Goal: Task Accomplishment & Management: Manage account settings

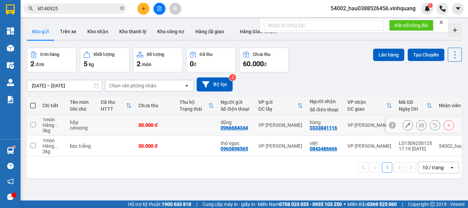
click at [34, 124] on input "checkbox" at bounding box center [33, 124] width 5 height 5
checkbox input "true"
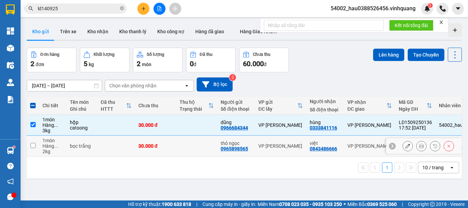
click at [37, 144] on td at bounding box center [33, 146] width 12 height 21
checkbox input "true"
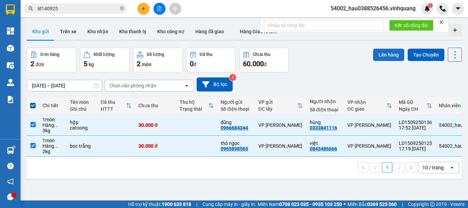
click at [393, 56] on button "Lên hàng" at bounding box center [388, 55] width 31 height 12
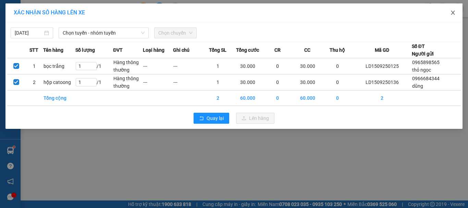
click at [447, 12] on span "Close" at bounding box center [453, 12] width 19 height 19
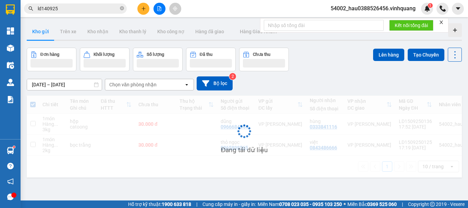
click at [451, 13] on div at bounding box center [450, 9] width 27 height 12
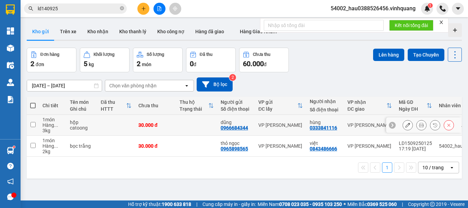
drag, startPoint x: 33, startPoint y: 125, endPoint x: 36, endPoint y: 141, distance: 16.3
click at [33, 127] on input "checkbox" at bounding box center [33, 124] width 5 height 5
checkbox input "true"
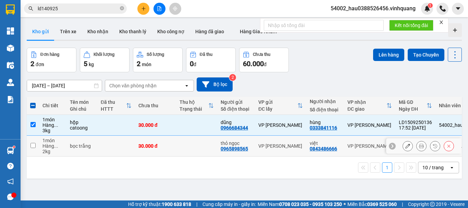
click at [33, 144] on input "checkbox" at bounding box center [33, 145] width 5 height 5
checkbox input "true"
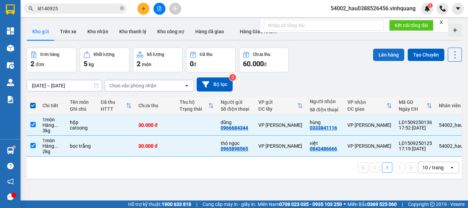
click at [389, 55] on button "Lên hàng" at bounding box center [388, 55] width 31 height 12
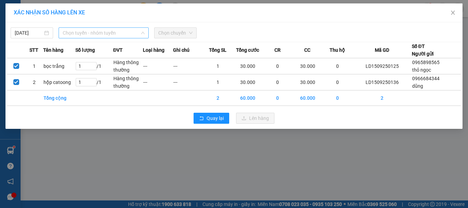
click at [111, 37] on span "Chọn tuyến - nhóm tuyến" at bounding box center [104, 33] width 82 height 10
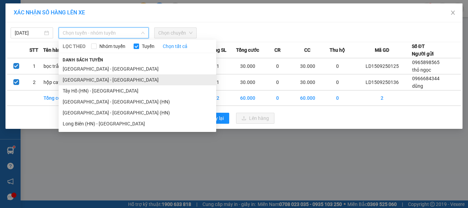
click at [99, 80] on li "[GEOGRAPHIC_DATA] - [GEOGRAPHIC_DATA]" at bounding box center [138, 79] width 158 height 11
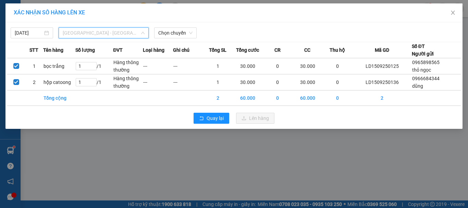
click at [112, 31] on span "[GEOGRAPHIC_DATA] - [GEOGRAPHIC_DATA]" at bounding box center [104, 33] width 82 height 10
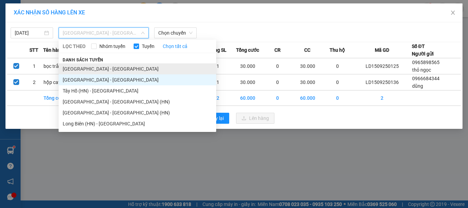
click at [101, 69] on li "[GEOGRAPHIC_DATA] - [GEOGRAPHIC_DATA]" at bounding box center [138, 68] width 158 height 11
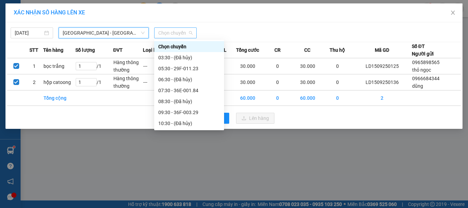
click at [169, 34] on span "Chọn chuyến" at bounding box center [175, 33] width 34 height 10
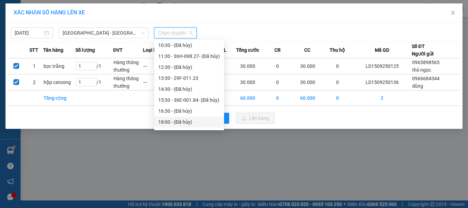
scroll to position [88, 0]
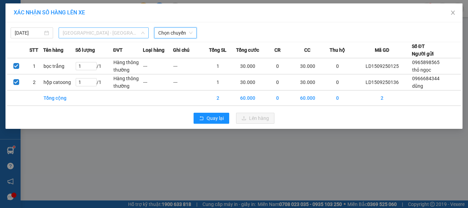
click at [94, 32] on span "[GEOGRAPHIC_DATA] - [GEOGRAPHIC_DATA]" at bounding box center [104, 33] width 82 height 10
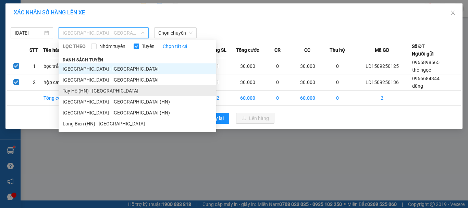
drag, startPoint x: 85, startPoint y: 89, endPoint x: 97, endPoint y: 87, distance: 12.1
click at [85, 89] on li "Tây Hồ (HN) - [GEOGRAPHIC_DATA]" at bounding box center [138, 90] width 158 height 11
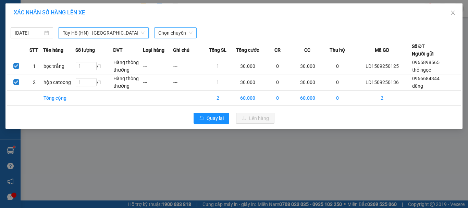
scroll to position [0, 0]
click at [169, 32] on span "Chọn chuyến" at bounding box center [175, 33] width 34 height 10
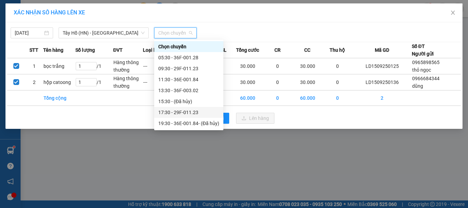
click at [183, 109] on div "17:30 - 29F-011.23" at bounding box center [188, 113] width 61 height 8
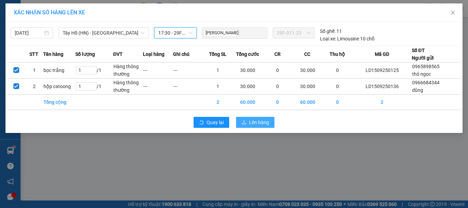
click at [249, 123] on button "Lên hàng" at bounding box center [255, 122] width 38 height 11
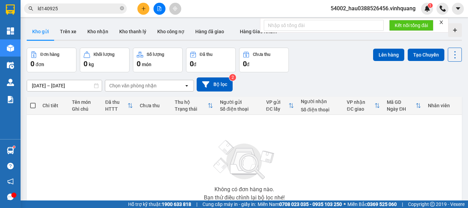
click at [349, 72] on div "[DATE] – [DATE] Press the down arrow key to interact with the calendar and sele…" at bounding box center [244, 84] width 435 height 24
click at [71, 30] on button "Trên xe" at bounding box center [68, 31] width 27 height 16
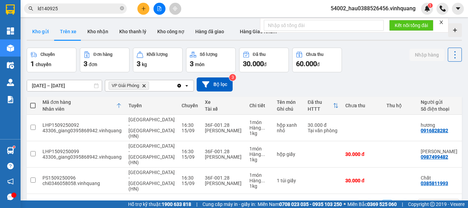
click at [30, 28] on button "Kho gửi" at bounding box center [41, 31] width 28 height 16
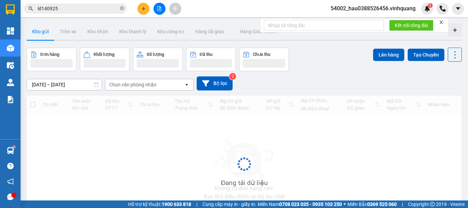
click at [37, 29] on button "Kho gửi" at bounding box center [41, 31] width 28 height 16
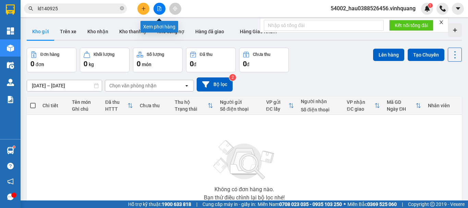
click at [160, 8] on icon "file-add" at bounding box center [159, 8] width 5 height 5
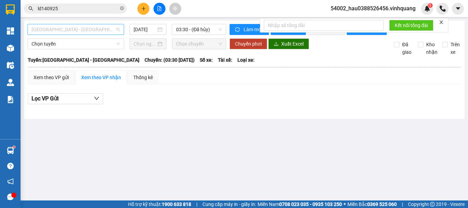
click at [87, 27] on span "[GEOGRAPHIC_DATA] - [GEOGRAPHIC_DATA]" at bounding box center [76, 29] width 88 height 10
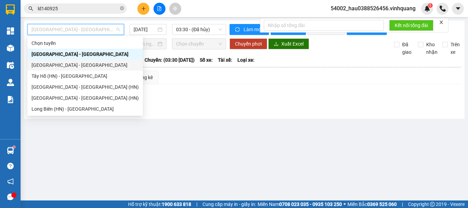
click at [76, 64] on div "[GEOGRAPHIC_DATA] - [GEOGRAPHIC_DATA]" at bounding box center [85, 65] width 107 height 8
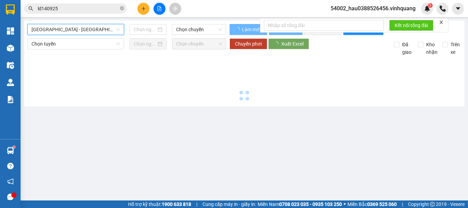
type input "[DATE]"
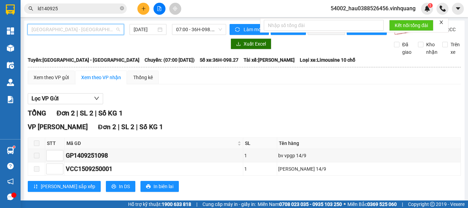
click at [108, 32] on span "[GEOGRAPHIC_DATA] - [GEOGRAPHIC_DATA]" at bounding box center [76, 29] width 88 height 10
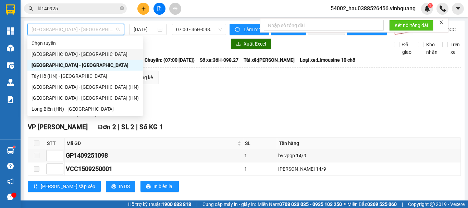
click at [73, 55] on div "[GEOGRAPHIC_DATA] - [GEOGRAPHIC_DATA]" at bounding box center [85, 54] width 107 height 8
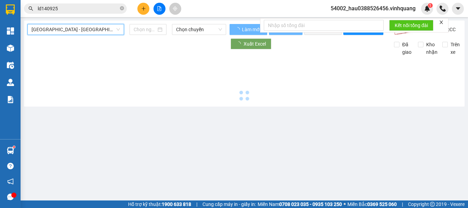
type input "[DATE]"
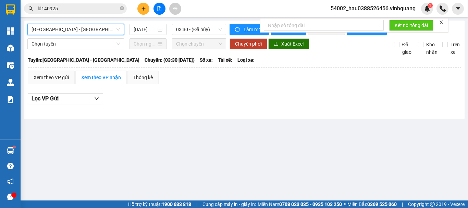
click at [80, 27] on span "[GEOGRAPHIC_DATA] - [GEOGRAPHIC_DATA]" at bounding box center [76, 29] width 88 height 10
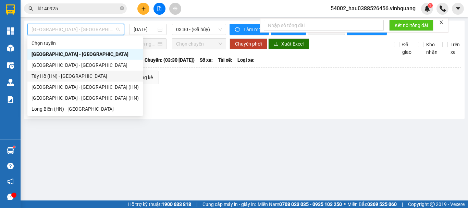
click at [70, 78] on div "Tây Hồ (HN) - [GEOGRAPHIC_DATA]" at bounding box center [85, 76] width 107 height 8
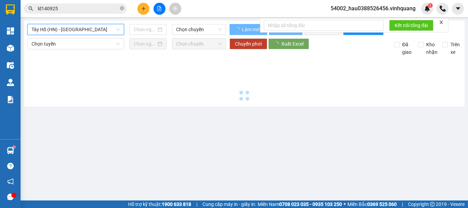
type input "[DATE]"
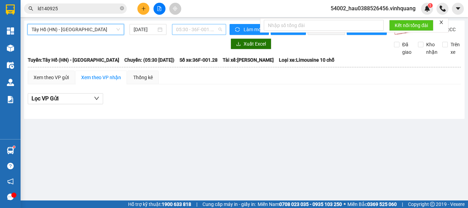
click at [188, 33] on span "05:30 - 36F-001.28" at bounding box center [199, 29] width 46 height 10
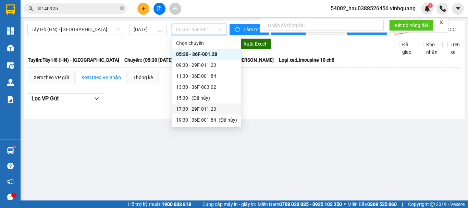
scroll to position [11, 0]
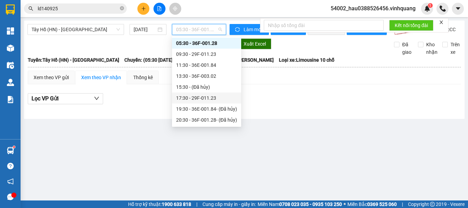
click at [204, 98] on div "17:30 - 29F-011.23" at bounding box center [206, 98] width 61 height 8
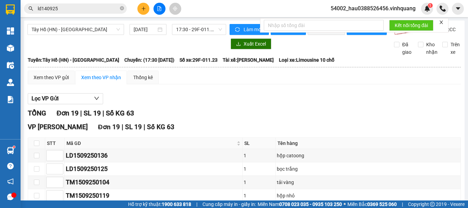
click at [445, 21] on form "Kết nối tổng đài" at bounding box center [354, 25] width 189 height 14
click at [444, 10] on img at bounding box center [443, 8] width 6 height 6
click at [439, 22] on form "Kết nối tổng đài" at bounding box center [354, 25] width 189 height 14
click at [441, 9] on img at bounding box center [443, 8] width 6 height 6
click at [442, 9] on img at bounding box center [443, 8] width 6 height 6
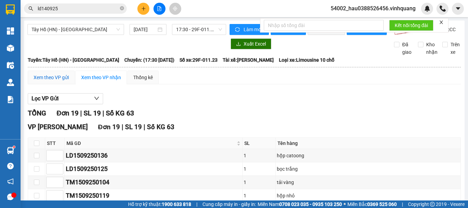
click at [62, 81] on div "Xem theo VP gửi" at bounding box center [51, 78] width 35 height 8
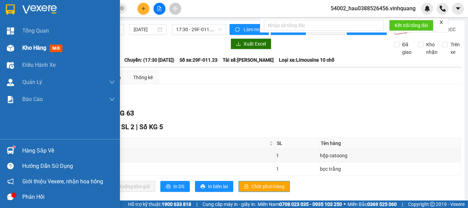
click at [30, 48] on span "Kho hàng" at bounding box center [34, 48] width 24 height 7
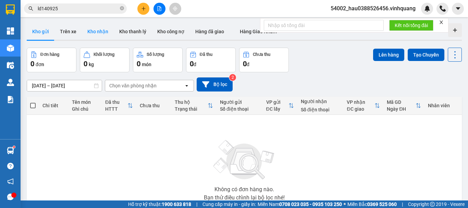
click at [97, 28] on button "Kho nhận" at bounding box center [98, 31] width 32 height 16
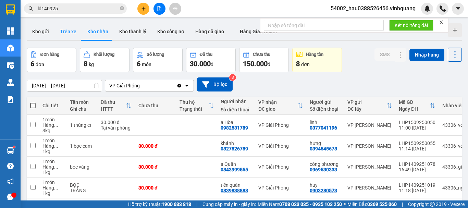
click at [70, 29] on button "Trên xe" at bounding box center [68, 31] width 27 height 16
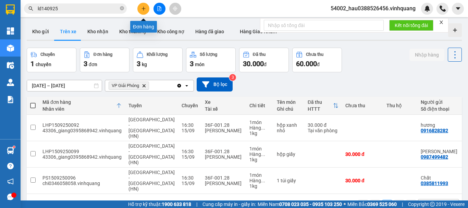
click at [144, 11] on button at bounding box center [143, 9] width 12 height 12
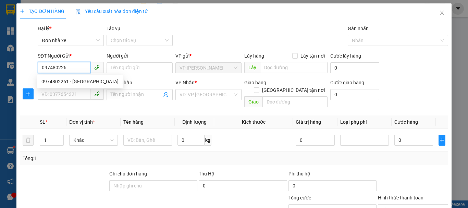
type input "0974802261"
click at [97, 79] on div "0974802261 - [GEOGRAPHIC_DATA]" at bounding box center [79, 82] width 77 height 8
type input "Hà Hậu TĐ [GEOGRAPHIC_DATA]"
type input "0889232323"
type input "CTY. [GEOGRAPHIC_DATA]"
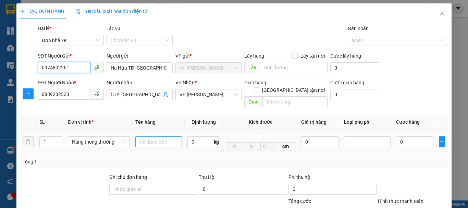
type input "0974802261"
click at [155, 136] on input "text" at bounding box center [158, 141] width 47 height 11
drag, startPoint x: 150, startPoint y: 134, endPoint x: 122, endPoint y: 137, distance: 27.5
click at [122, 137] on tr "1 Hàng thông thường báo cáo vp ld ngày 15/9 0 kg cm 0 0" at bounding box center [234, 142] width 429 height 26
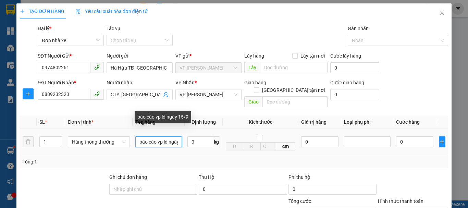
type input "ld ngày 15/9"
type input "0"
click at [167, 137] on input "ld ngày 15/9" at bounding box center [158, 141] width 47 height 11
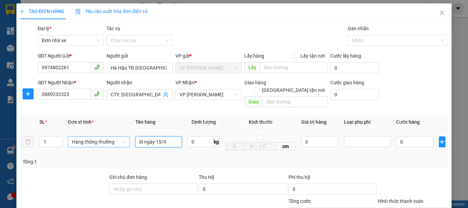
drag, startPoint x: 173, startPoint y: 133, endPoint x: 124, endPoint y: 133, distance: 48.3
click at [124, 133] on tr "1 Hàng thông thường ld ngày 15/9 0 kg cm 0 0" at bounding box center [234, 142] width 429 height 26
click at [152, 139] on input "ld ngày 15/9" at bounding box center [158, 141] width 47 height 11
click at [157, 138] on input "ld ngày 15/9" at bounding box center [158, 141] width 47 height 11
click at [161, 137] on input "ld ngày 15/9" at bounding box center [158, 141] width 47 height 11
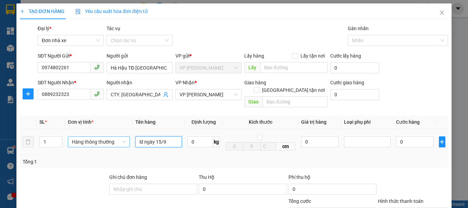
drag, startPoint x: 170, startPoint y: 135, endPoint x: 110, endPoint y: 135, distance: 59.7
click at [110, 135] on tr "1 Hàng thông thường ld ngày 15/9 0 kg cm 0 0" at bounding box center [234, 142] width 429 height 26
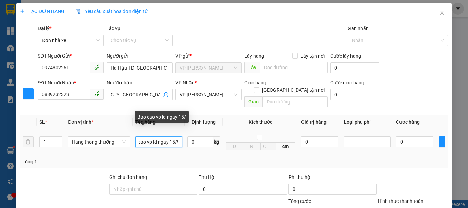
scroll to position [0, 13]
type input "Báo cáo vp ld ngày 15/9"
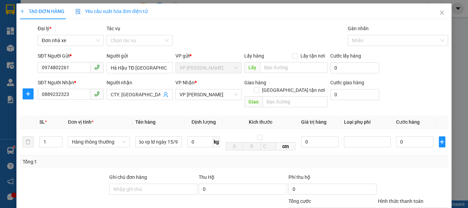
scroll to position [0, 0]
click at [186, 155] on div "Tổng: 1" at bounding box center [234, 161] width 429 height 13
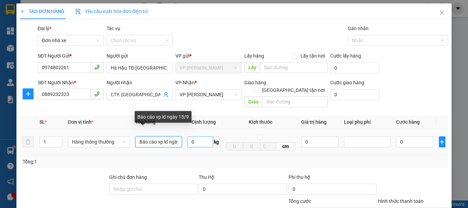
scroll to position [0, 13]
drag, startPoint x: 159, startPoint y: 137, endPoint x: 192, endPoint y: 138, distance: 32.9
click at [192, 138] on tr "1 Hàng thông thường Báo cáo vp ld ngày 15/9 0 kg cm 0 0" at bounding box center [234, 142] width 429 height 26
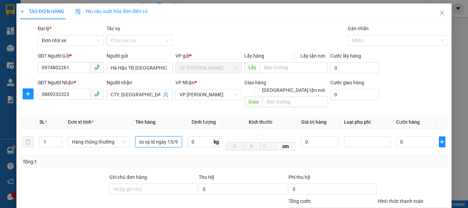
scroll to position [0, 0]
drag, startPoint x: 201, startPoint y: 155, endPoint x: 187, endPoint y: 151, distance: 14.1
click at [200, 158] on div "Tổng: 1" at bounding box center [234, 162] width 423 height 8
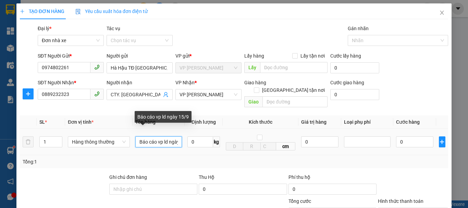
scroll to position [0, 13]
drag, startPoint x: 154, startPoint y: 134, endPoint x: 196, endPoint y: 141, distance: 42.7
click at [196, 141] on tr "1 Hàng thông thường Báo cáo vp ld ngày 15/9 0 kg cm 0 0" at bounding box center [234, 142] width 429 height 26
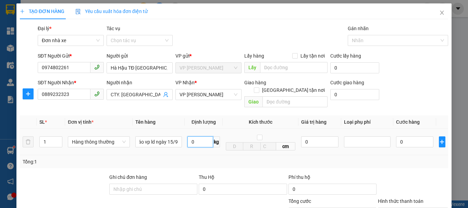
scroll to position [0, 0]
click at [197, 136] on input "0" at bounding box center [201, 141] width 26 height 11
type input "2"
click at [221, 158] on div "Tổng: 1" at bounding box center [234, 162] width 423 height 8
type input "30.000"
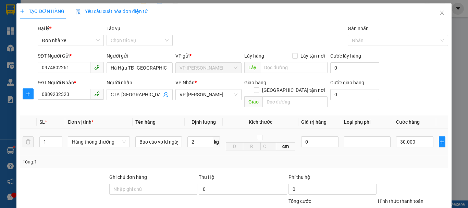
type input "30.000"
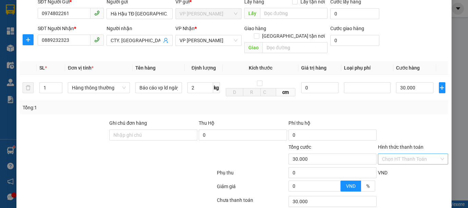
scroll to position [57, 0]
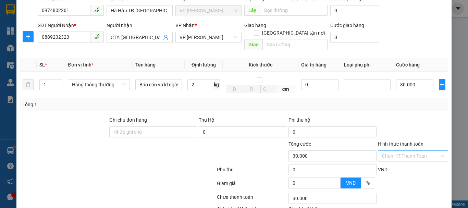
click at [410, 151] on input "Hình thức thanh toán" at bounding box center [410, 156] width 57 height 10
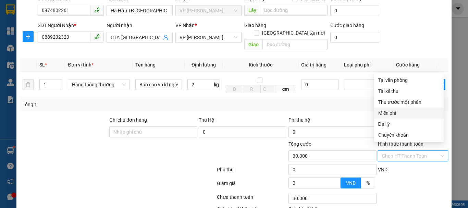
click at [396, 112] on div "Miễn phí" at bounding box center [408, 113] width 61 height 8
type input "0"
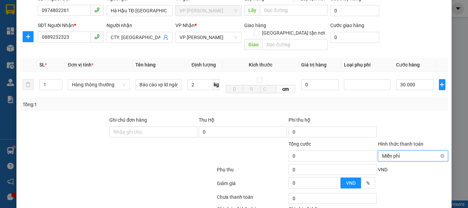
scroll to position [98, 0]
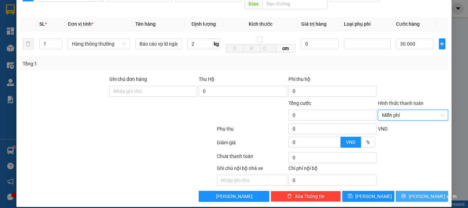
click at [416, 193] on span "[PERSON_NAME] và In" at bounding box center [433, 197] width 48 height 8
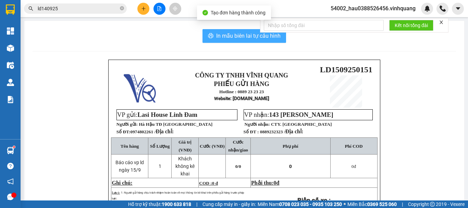
click at [248, 40] on span "In mẫu biên lai tự cấu hình" at bounding box center [248, 36] width 64 height 9
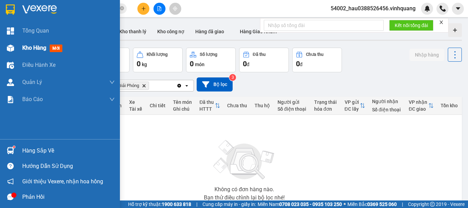
click at [30, 46] on span "Kho hàng" at bounding box center [34, 48] width 24 height 7
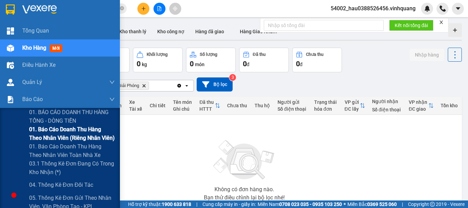
scroll to position [89, 0]
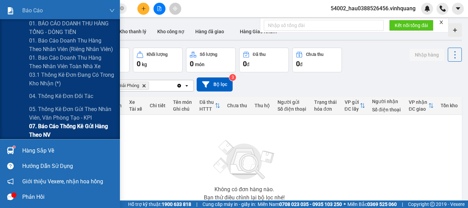
click at [102, 132] on span "07. Báo cáo thống kê gửi hàng theo NV" at bounding box center [72, 130] width 86 height 17
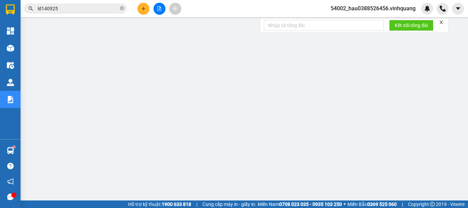
click at [443, 21] on icon "close" at bounding box center [441, 22] width 5 height 5
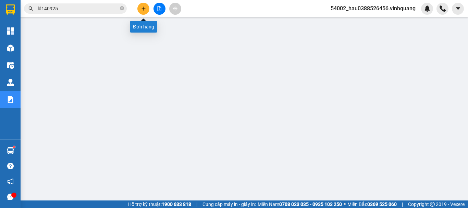
click at [142, 9] on icon "plus" at bounding box center [143, 8] width 5 height 5
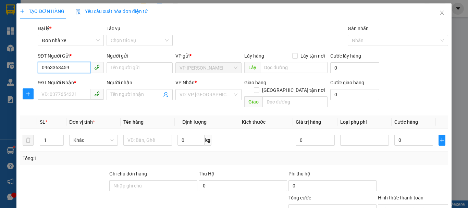
drag, startPoint x: 77, startPoint y: 71, endPoint x: 33, endPoint y: 67, distance: 43.7
click at [33, 67] on div "SĐT Người Gửi * 0963363459 0963363459 Người gửi Tên người gửi VP gửi * VP [PERS…" at bounding box center [234, 64] width 430 height 24
type input "0963363459"
click at [71, 91] on input "SĐT Người Nhận *" at bounding box center [64, 94] width 53 height 11
paste input "0963363459"
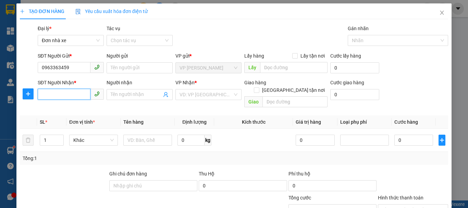
type input "0963363459"
click at [78, 110] on div "0963363459 - Newpost" at bounding box center [69, 109] width 57 height 8
type input "Newpost"
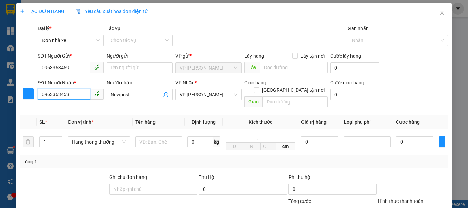
type input "0963363459"
click at [70, 65] on input "0963363459" at bounding box center [64, 67] width 53 height 11
click at [74, 67] on input "0963363459" at bounding box center [64, 67] width 53 height 11
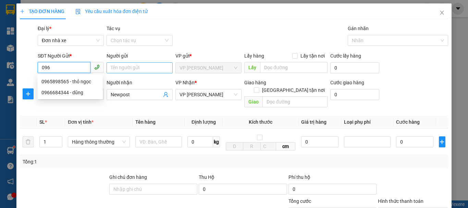
type input "096"
click at [129, 66] on input "Người gửi" at bounding box center [140, 67] width 66 height 11
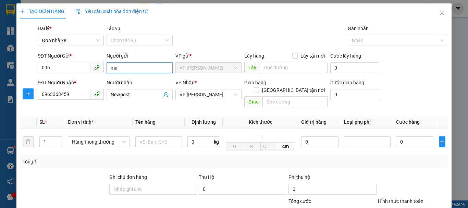
type input "mai"
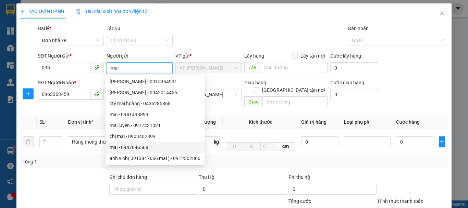
click at [135, 148] on div "mai - 0947046568" at bounding box center [155, 148] width 91 height 8
type input "0947046568"
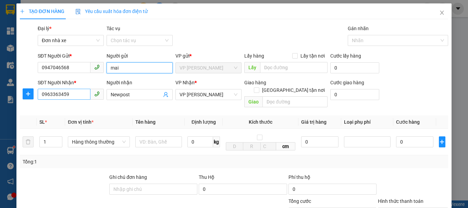
type input "mai"
drag, startPoint x: 78, startPoint y: 94, endPoint x: 17, endPoint y: 94, distance: 61.4
click at [17, 94] on div "TẠO ĐƠN HÀNG Yêu cầu xuất hóa đơn điện tử Transit Pickup Surcharge Ids Transit …" at bounding box center [233, 154] width 435 height 302
click at [260, 1] on div "TẠO ĐƠN HÀNG Yêu cầu xuất hóa đơn điện tử Transit Pickup Surcharge Ids Transit …" at bounding box center [234, 104] width 468 height 208
click at [441, 12] on icon "close" at bounding box center [443, 13] width 4 height 4
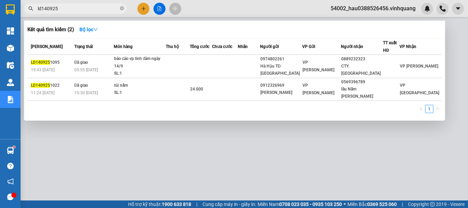
drag, startPoint x: 71, startPoint y: 8, endPoint x: 23, endPoint y: 5, distance: 47.4
click at [23, 5] on div "ld140925" at bounding box center [67, 8] width 134 height 10
paste input "0963363459"
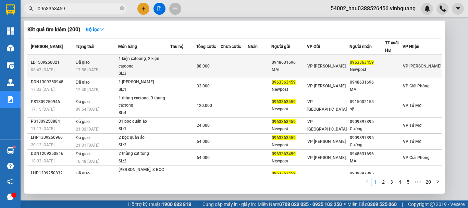
type input "0963363459"
copy div "0948631696"
drag, startPoint x: 277, startPoint y: 63, endPoint x: 304, endPoint y: 63, distance: 27.4
click at [304, 63] on tr "LD1509250021 08:43 [DATE] Đã giao 17:58 [DATE] 1 kiện catoong, 2 kiện catoong S…" at bounding box center [234, 66] width 414 height 23
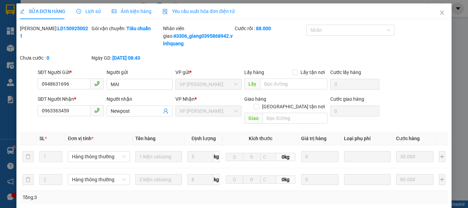
type input "0948631696"
type input "MAI"
type input "0963363459"
type input "Newpost"
type input "88.000"
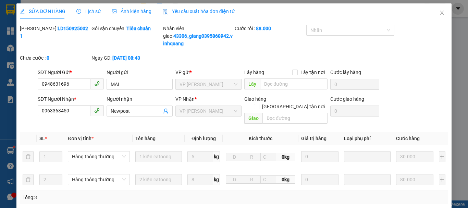
type input "20"
click at [77, 85] on input "0948631696" at bounding box center [64, 84] width 53 height 11
drag, startPoint x: 77, startPoint y: 85, endPoint x: 28, endPoint y: 88, distance: 49.4
click at [28, 88] on div "SĐT Người Gửi * 0948631696 0948631696 Người gửi MAI VP gửi * VP [PERSON_NAME] L…" at bounding box center [234, 81] width 430 height 24
click at [440, 15] on icon "close" at bounding box center [442, 12] width 5 height 5
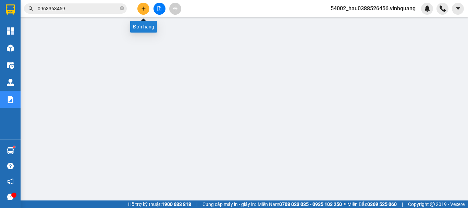
click at [145, 9] on icon "plus" at bounding box center [143, 8] width 5 height 5
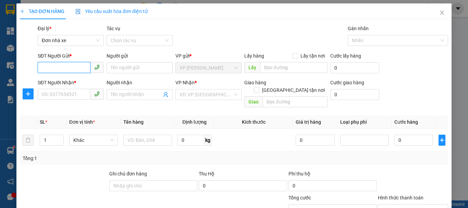
click at [68, 73] on input "SĐT Người Gửi *" at bounding box center [64, 67] width 53 height 11
paste input "0948631696"
type input "0948631696"
click at [72, 81] on div "0948631696 - MAI" at bounding box center [69, 82] width 57 height 8
type input "MAI"
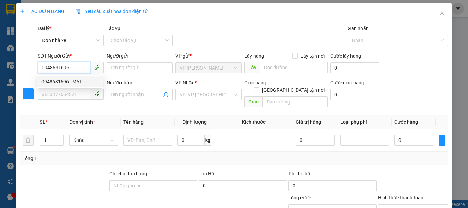
type input "0963363459"
type input "Newpost"
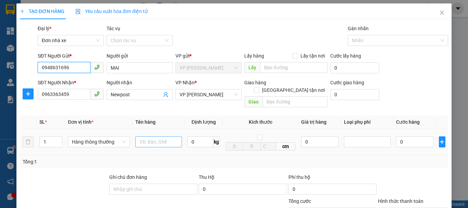
type input "0948631696"
click at [158, 136] on input "text" at bounding box center [158, 141] width 47 height 11
type input "phong thư"
click at [201, 136] on input "0" at bounding box center [201, 141] width 26 height 11
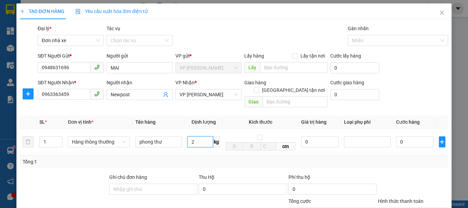
type input "2"
click at [221, 158] on div "Tổng: 1" at bounding box center [234, 162] width 423 height 8
type input "30.000"
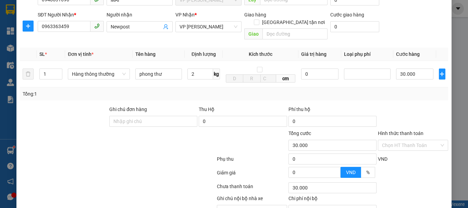
scroll to position [69, 0]
click at [361, 166] on label "%" at bounding box center [368, 171] width 14 height 11
click at [361, 173] on input "%" at bounding box center [361, 173] width 0 height 0
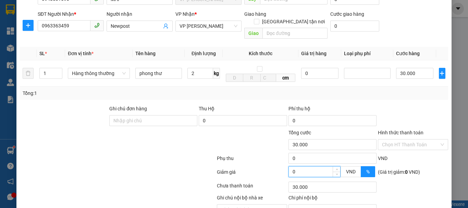
click at [316, 167] on input "0" at bounding box center [314, 172] width 51 height 10
type input "29.000"
type input "2"
type input "29.000"
type input "24.000"
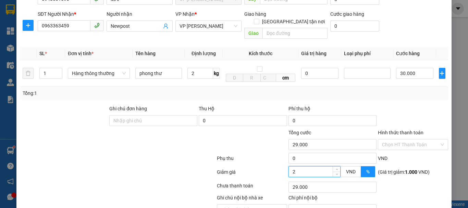
type input "20"
type input "24.000"
type input "20"
click at [422, 182] on div "Chọn HT Thanh Toán" at bounding box center [413, 187] width 72 height 14
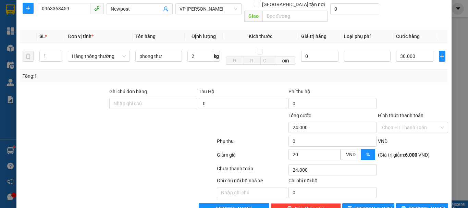
scroll to position [98, 0]
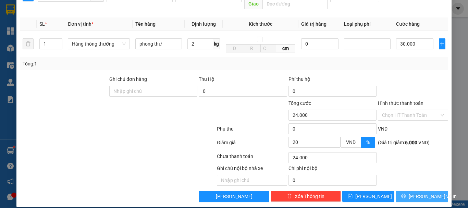
click at [420, 193] on span "[PERSON_NAME] và In" at bounding box center [433, 197] width 48 height 8
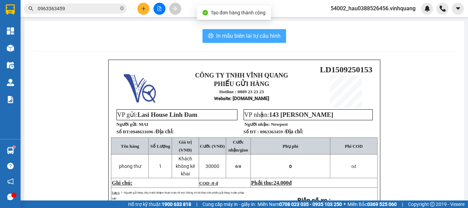
click at [238, 37] on span "In mẫu biên lai tự cấu hình" at bounding box center [248, 36] width 64 height 9
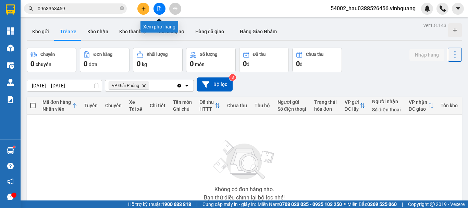
click at [158, 8] on icon "file-add" at bounding box center [159, 8] width 5 height 5
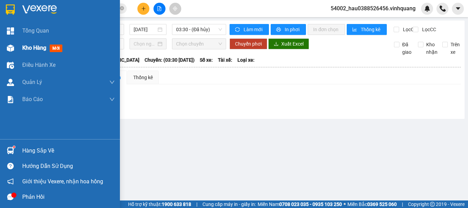
click at [29, 47] on span "Kho hàng" at bounding box center [34, 48] width 24 height 7
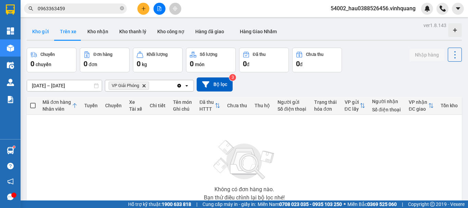
click at [40, 32] on button "Kho gửi" at bounding box center [41, 31] width 28 height 16
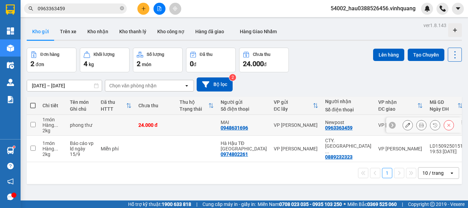
click at [34, 123] on input "checkbox" at bounding box center [33, 124] width 5 height 5
checkbox input "true"
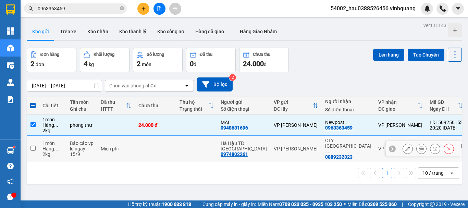
click at [34, 146] on input "checkbox" at bounding box center [33, 148] width 5 height 5
checkbox input "true"
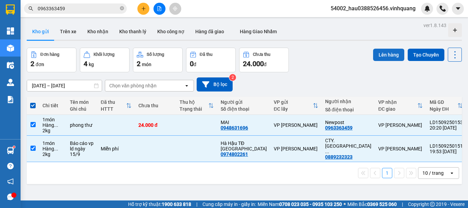
click at [385, 60] on button "Lên hàng" at bounding box center [388, 55] width 31 height 12
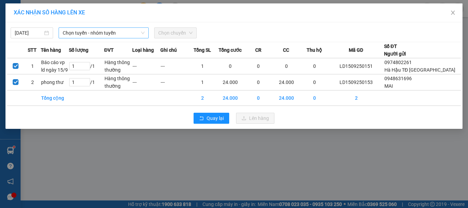
click at [83, 35] on span "Chọn tuyến - nhóm tuyến" at bounding box center [104, 33] width 82 height 10
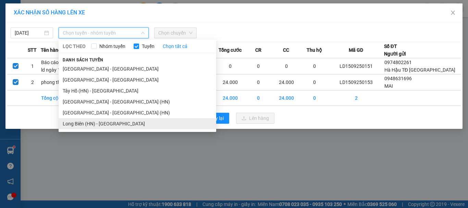
click at [101, 123] on li "Long Biên (HN) - [GEOGRAPHIC_DATA]" at bounding box center [138, 123] width 158 height 11
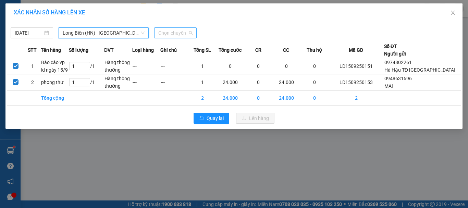
click at [179, 35] on span "Chọn chuyến" at bounding box center [175, 33] width 34 height 10
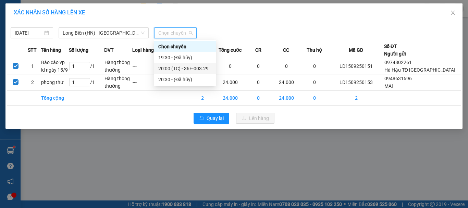
click at [190, 71] on div "20:00 (TC) - 36F-003.29" at bounding box center [184, 69] width 53 height 8
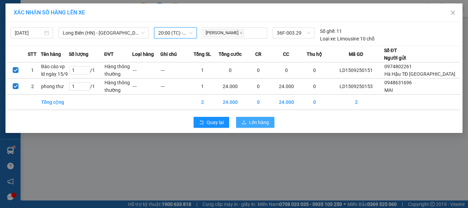
click at [264, 122] on span "Lên hàng" at bounding box center [259, 123] width 20 height 8
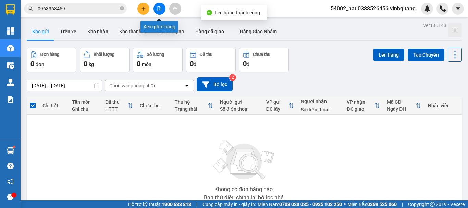
click at [157, 9] on icon "file-add" at bounding box center [159, 8] width 5 height 5
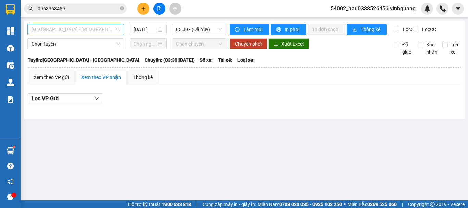
click at [70, 30] on span "[GEOGRAPHIC_DATA] - [GEOGRAPHIC_DATA]" at bounding box center [76, 29] width 88 height 10
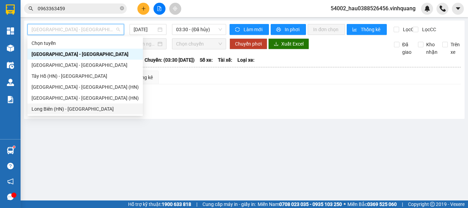
click at [72, 109] on div "Long Biên (HN) - [GEOGRAPHIC_DATA]" at bounding box center [85, 109] width 107 height 8
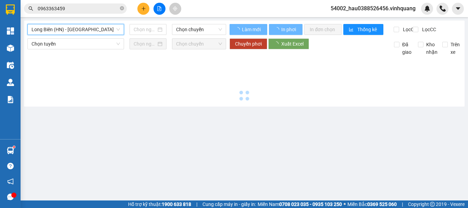
type input "[DATE]"
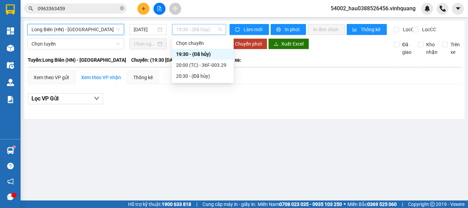
click at [192, 29] on span "19:30 - (Đã hủy)" at bounding box center [199, 29] width 46 height 10
click at [200, 64] on div "20:00 (TC) - 36F-003.29" at bounding box center [202, 65] width 53 height 8
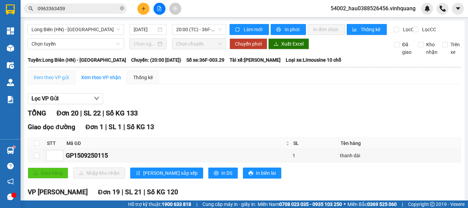
click at [59, 84] on div "Xem theo VP gửi" at bounding box center [51, 78] width 47 height 14
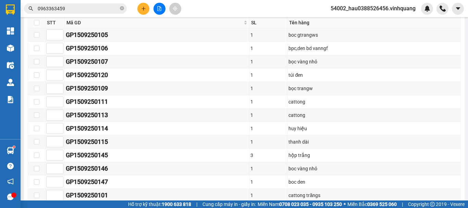
scroll to position [190, 0]
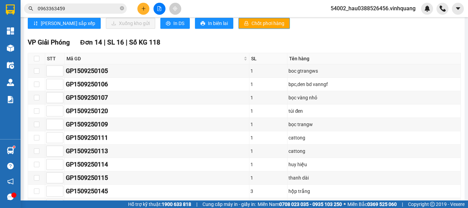
click at [208, 48] on div "VP Giải Phóng Đơn 14 | SL 16 | Số KG 118" at bounding box center [244, 42] width 433 height 10
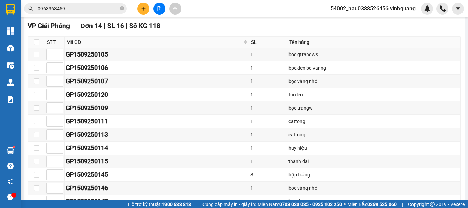
scroll to position [0, 0]
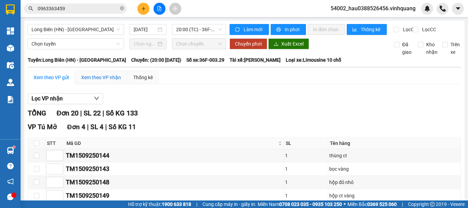
click at [101, 81] on div "Xem theo VP nhận" at bounding box center [101, 78] width 40 height 8
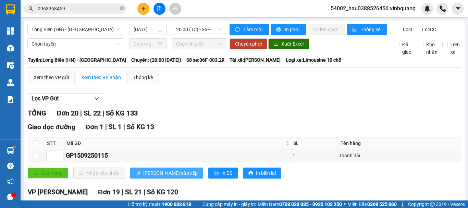
click at [153, 177] on span "[PERSON_NAME] sắp xếp" at bounding box center [170, 173] width 55 height 8
click at [98, 81] on div "Xem theo VP nhận" at bounding box center [101, 78] width 40 height 8
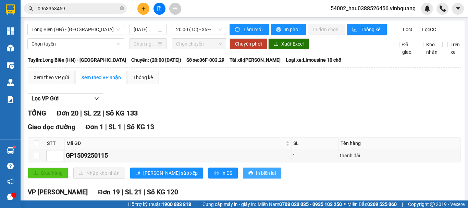
click at [256, 177] on span "In biên lai" at bounding box center [266, 173] width 20 height 8
click at [208, 179] on button "In DS" at bounding box center [222, 173] width 29 height 11
click at [43, 81] on div "Xem theo VP gửi" at bounding box center [51, 78] width 35 height 8
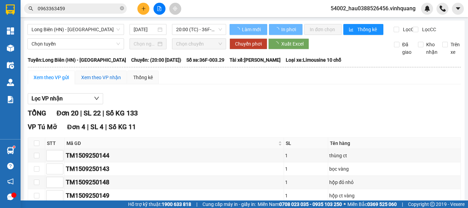
click at [110, 81] on div "Xem theo VP nhận" at bounding box center [101, 78] width 40 height 8
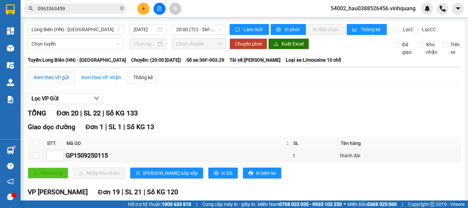
click at [54, 81] on div "Xem theo VP gửi" at bounding box center [51, 78] width 35 height 8
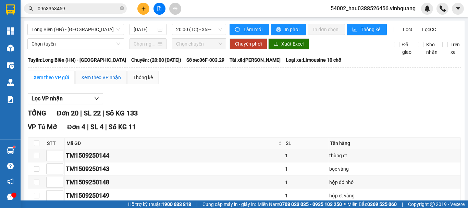
click at [113, 80] on div "Xem theo VP nhận" at bounding box center [101, 78] width 40 height 8
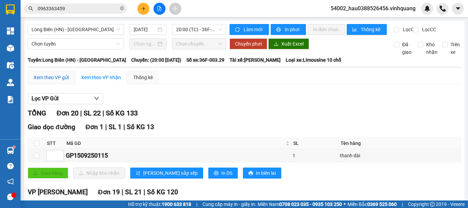
click at [54, 81] on div "Xem theo VP gửi" at bounding box center [51, 78] width 35 height 8
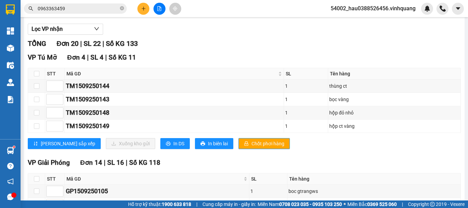
scroll to position [61, 0]
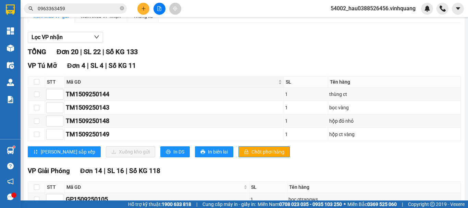
click at [205, 84] on span "Mã GD" at bounding box center [172, 82] width 210 height 8
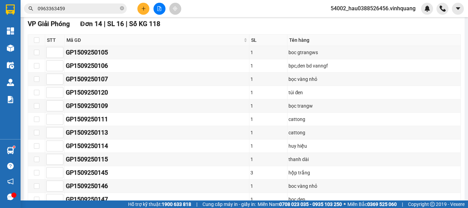
scroll to position [206, 0]
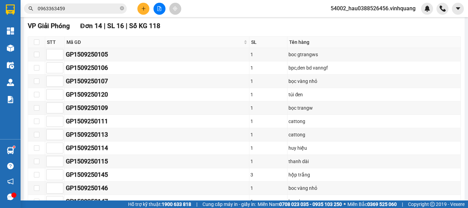
click at [221, 31] on div "VP Giải Phóng Đơn 14 | SL 16 | Số KG 118" at bounding box center [244, 26] width 433 height 10
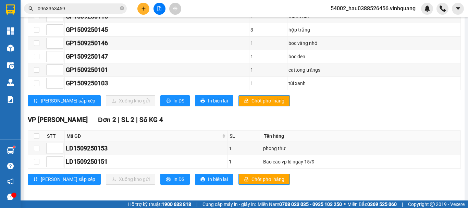
scroll to position [349, 0]
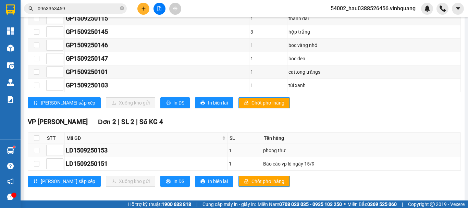
click at [168, 154] on div "LD1509250153" at bounding box center [146, 151] width 161 height 10
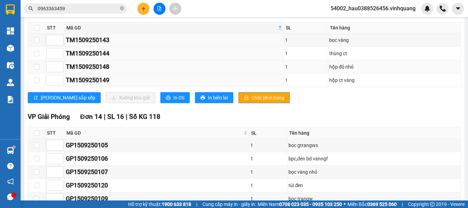
scroll to position [0, 0]
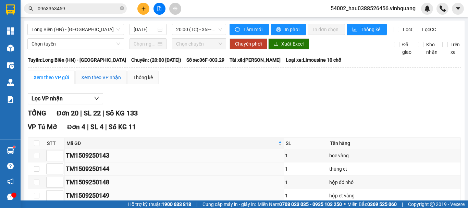
click at [98, 81] on div "Xem theo VP nhận" at bounding box center [101, 78] width 40 height 8
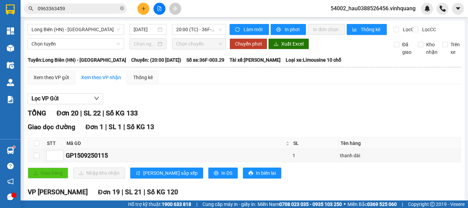
click at [90, 35] on div "Long Biên (HN) - [GEOGRAPHIC_DATA] [DATE] 20:00 (TC) - 36F-003.29" at bounding box center [126, 29] width 199 height 11
copy div "GP1509250115"
drag, startPoint x: 65, startPoint y: 163, endPoint x: 117, endPoint y: 167, distance: 51.9
click at [117, 163] on td "GP1509250115" at bounding box center [178, 155] width 227 height 13
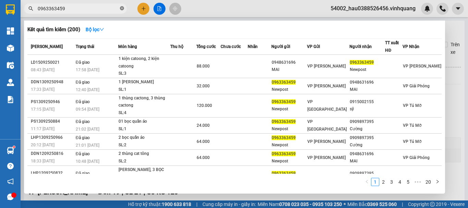
click at [122, 8] on icon "close-circle" at bounding box center [122, 8] width 4 height 4
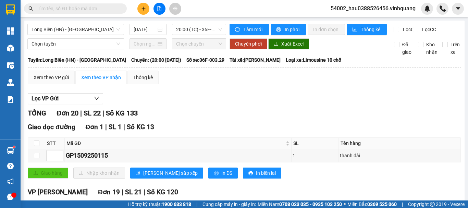
click at [88, 11] on input "text" at bounding box center [78, 9] width 81 height 8
paste input "GP1509250115"
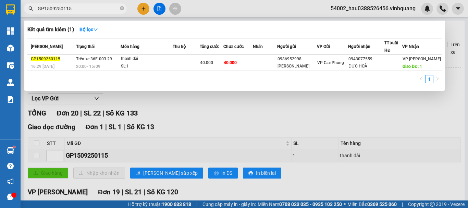
type input "GP1509250115"
drag, startPoint x: 242, startPoint y: 99, endPoint x: 250, endPoint y: 98, distance: 8.0
click at [242, 99] on div at bounding box center [234, 104] width 468 height 208
click at [90, 8] on input "GP1509250115" at bounding box center [78, 9] width 81 height 8
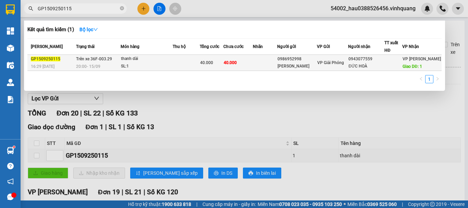
click at [322, 64] on span "VP Giải Phóng" at bounding box center [330, 62] width 27 height 5
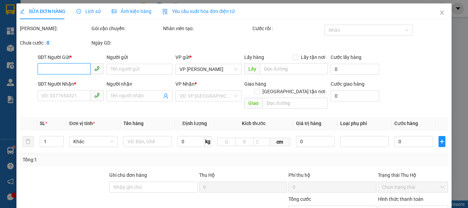
type input "0986952998"
type input "[PERSON_NAME]"
type input "0943077559"
type input "ĐỨC HOÀ"
type input "1"
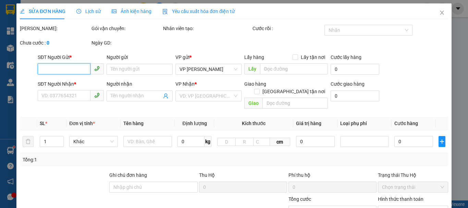
type input "40.000"
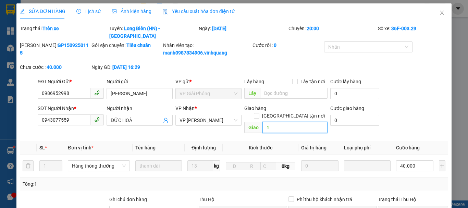
click at [282, 122] on input "1" at bounding box center [295, 127] width 65 height 11
click at [289, 141] on th "Kích thước" at bounding box center [261, 147] width 76 height 13
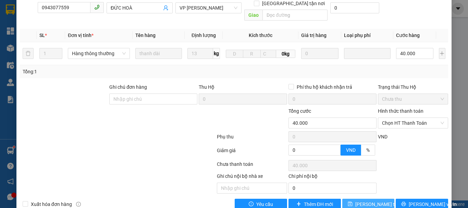
click at [378, 201] on span "[PERSON_NAME] thay đổi" at bounding box center [383, 205] width 55 height 8
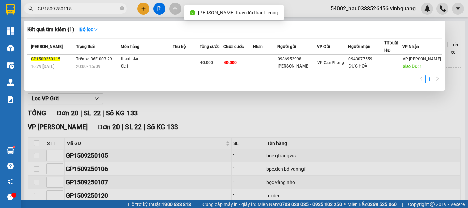
click at [92, 9] on input "GP1509250115" at bounding box center [78, 9] width 81 height 8
click at [216, 110] on div at bounding box center [234, 104] width 468 height 208
click at [85, 12] on input "GP1509250115" at bounding box center [78, 9] width 81 height 8
